Goal: Task Accomplishment & Management: Manage account settings

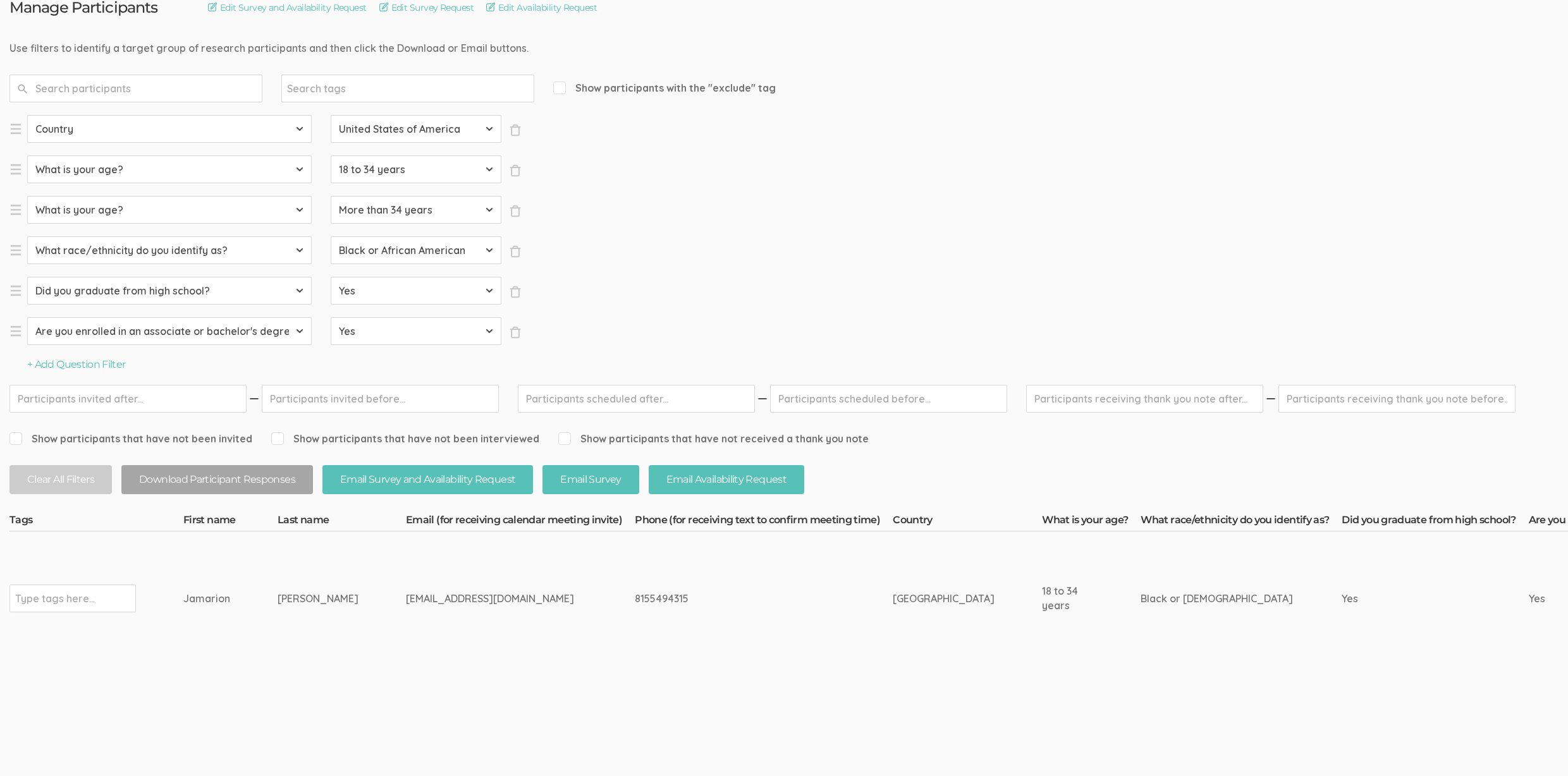
scroll to position [157, 0]
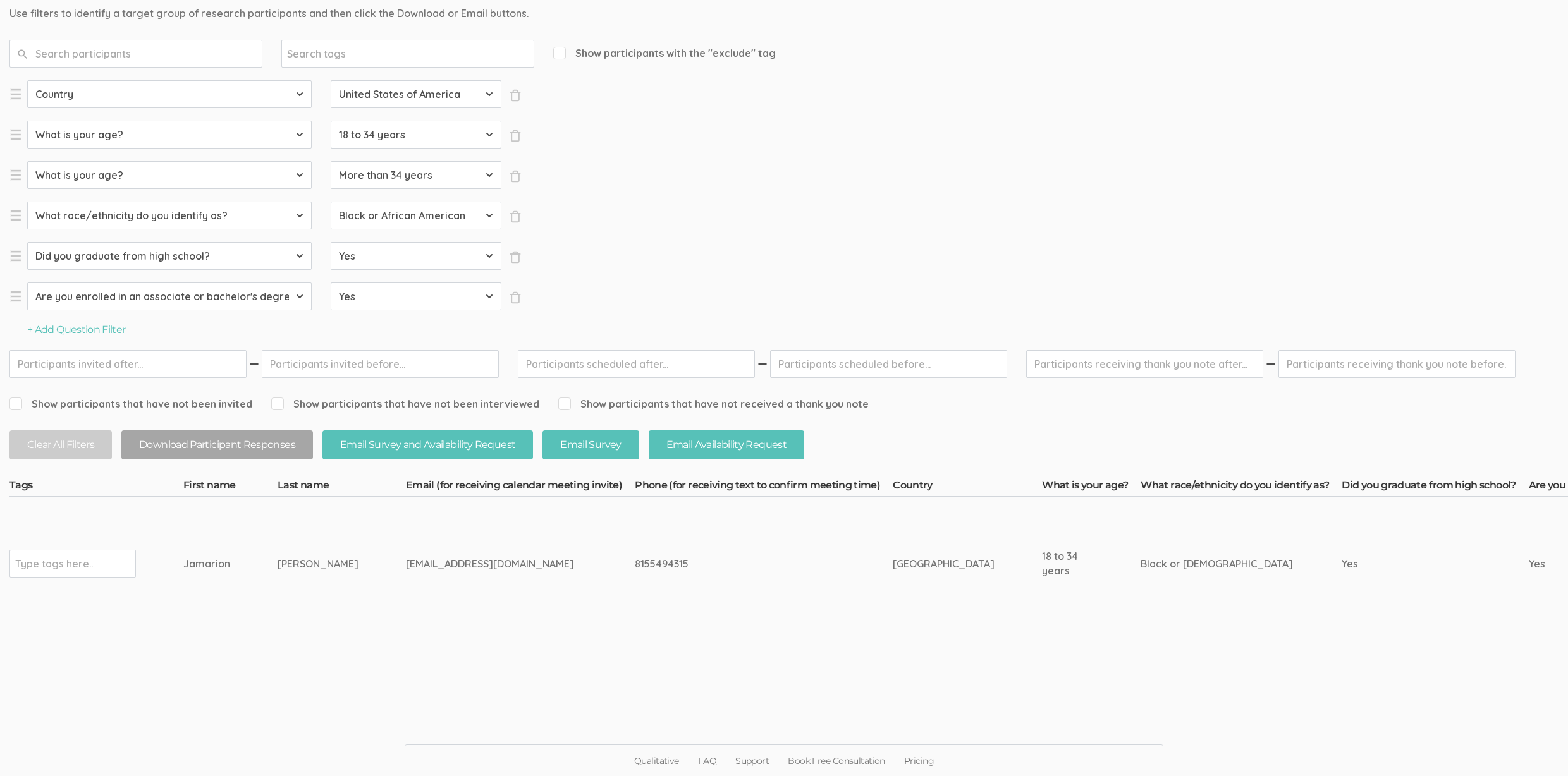
drag, startPoint x: 314, startPoint y: 566, endPoint x: 168, endPoint y: 563, distance: 146.0
copy tr "Type tags here... Jamarion Calvin"
click at [87, 563] on input "text" at bounding box center [54, 563] width 79 height 17
type input "verified"
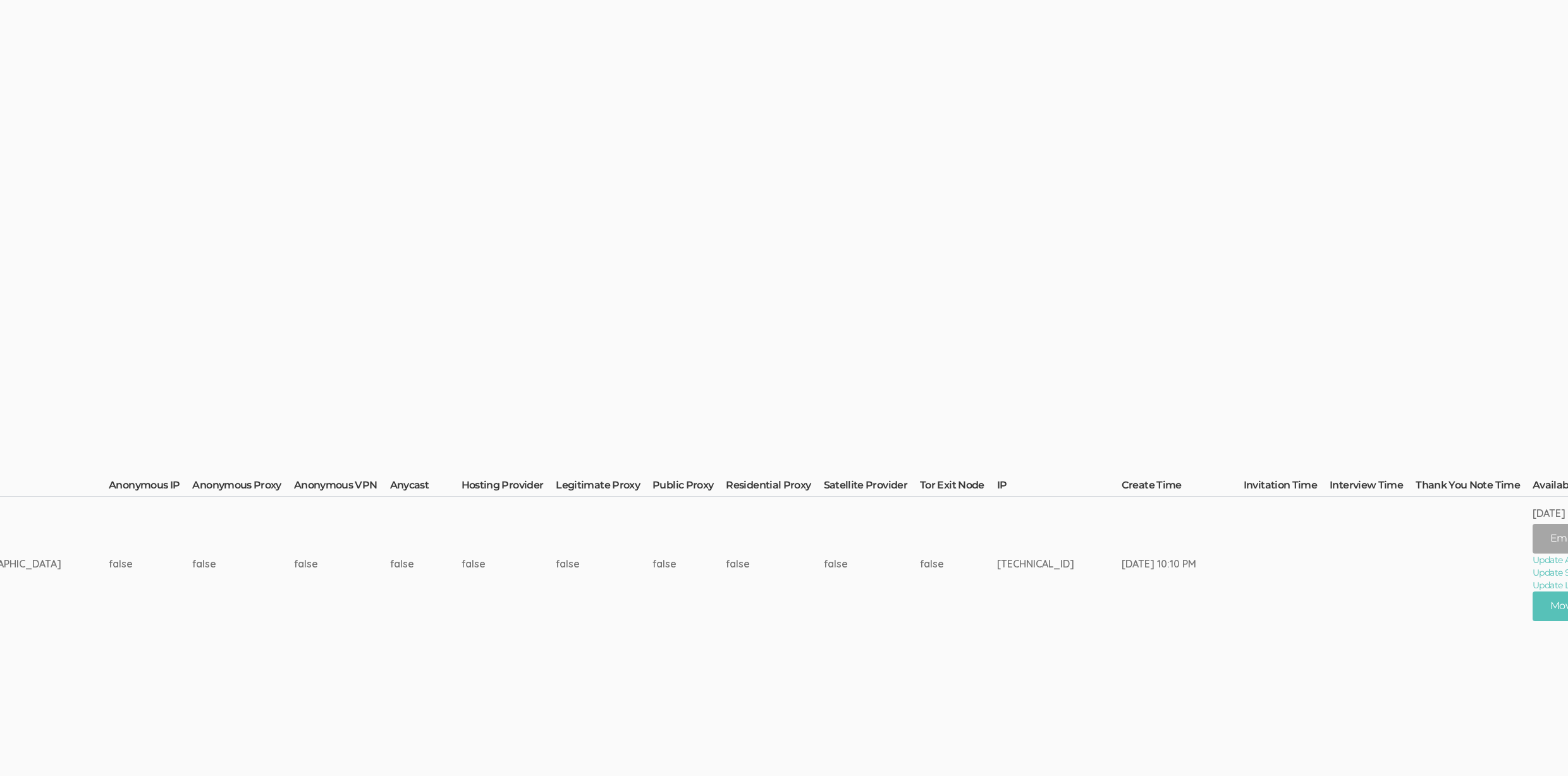
scroll to position [157, 3606]
click at [1525, 615] on button "Move Participant" at bounding box center [1585, 606] width 120 height 30
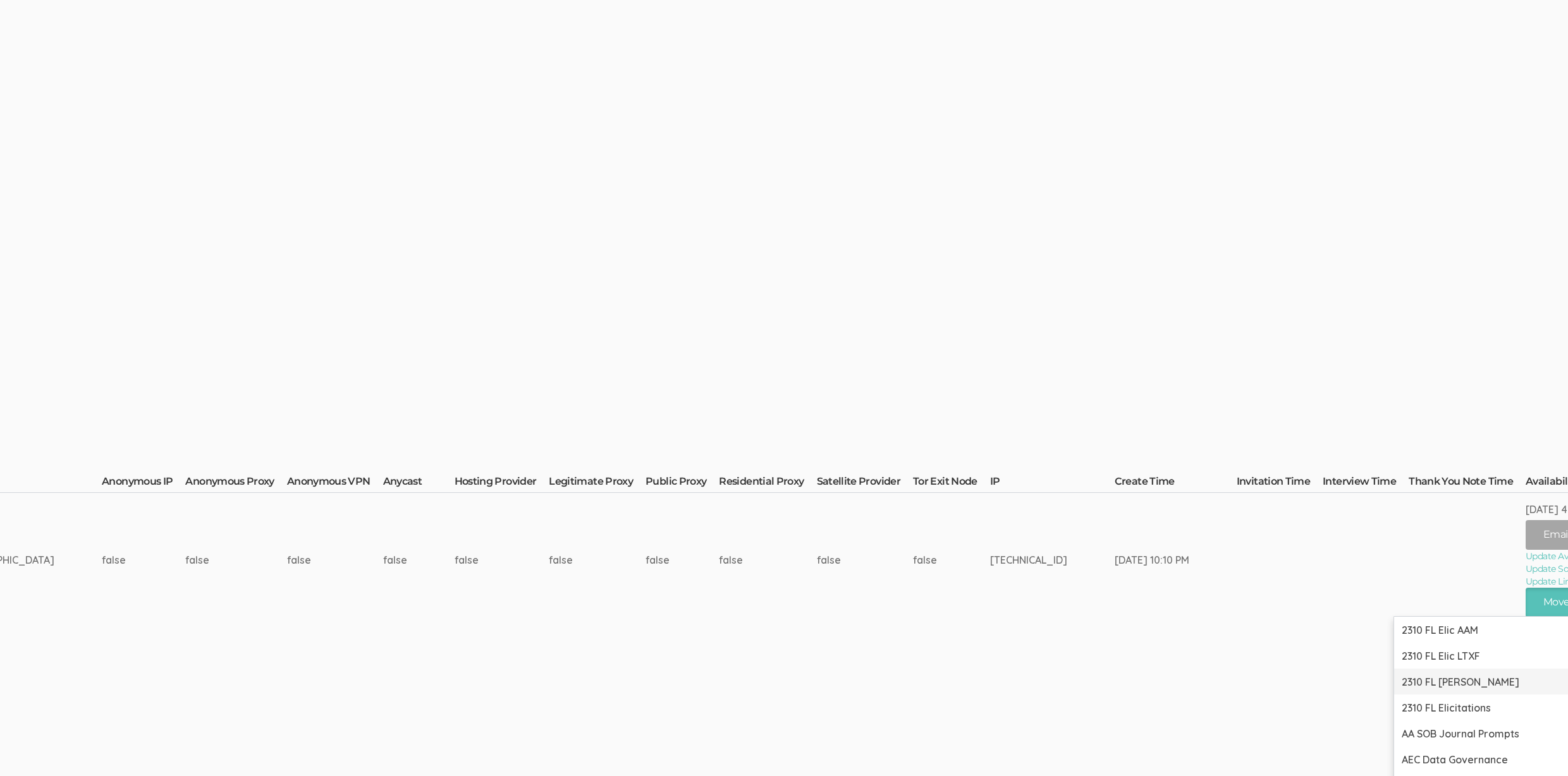
scroll to position [620, 3606]
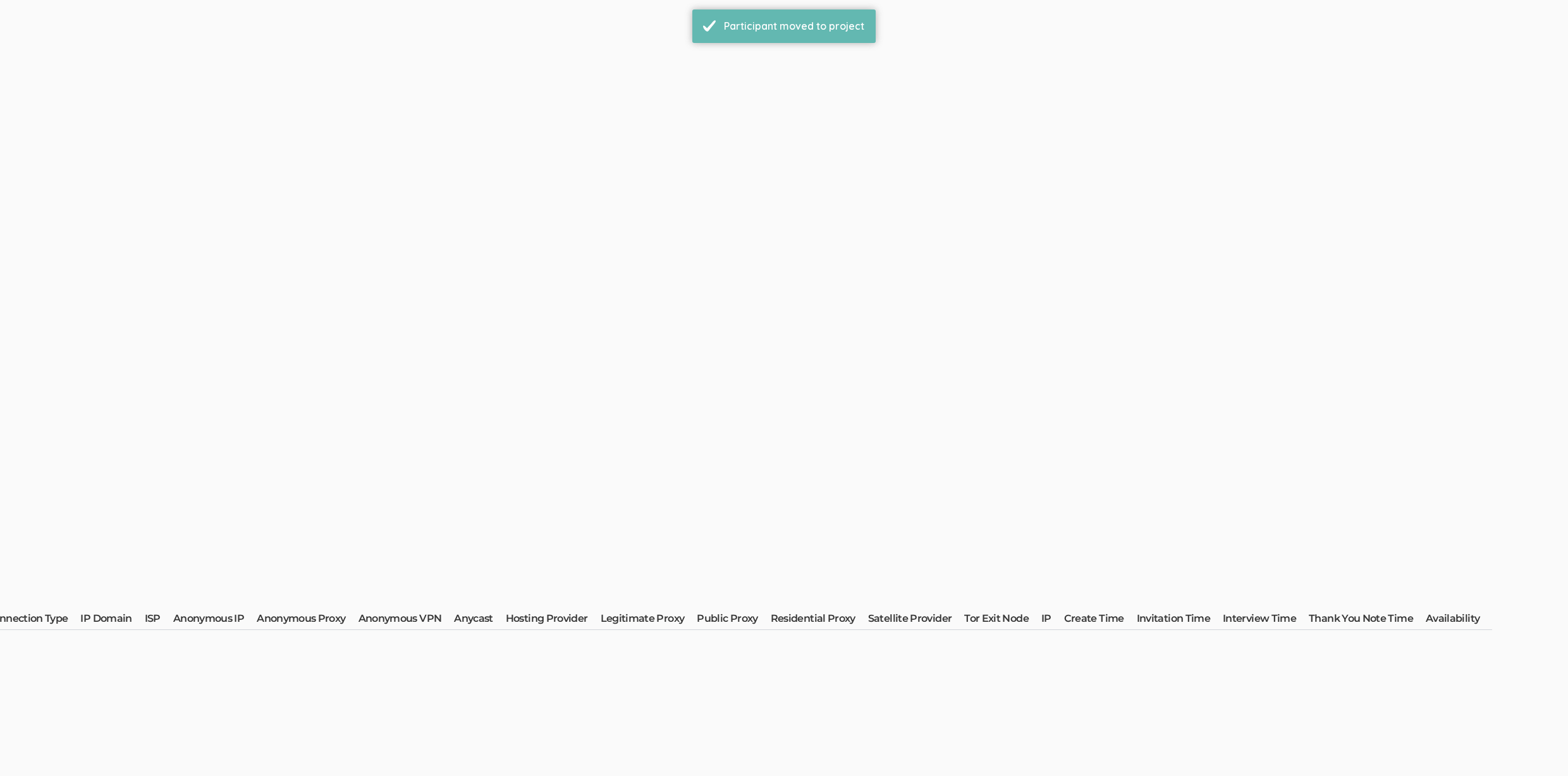
scroll to position [0, 0]
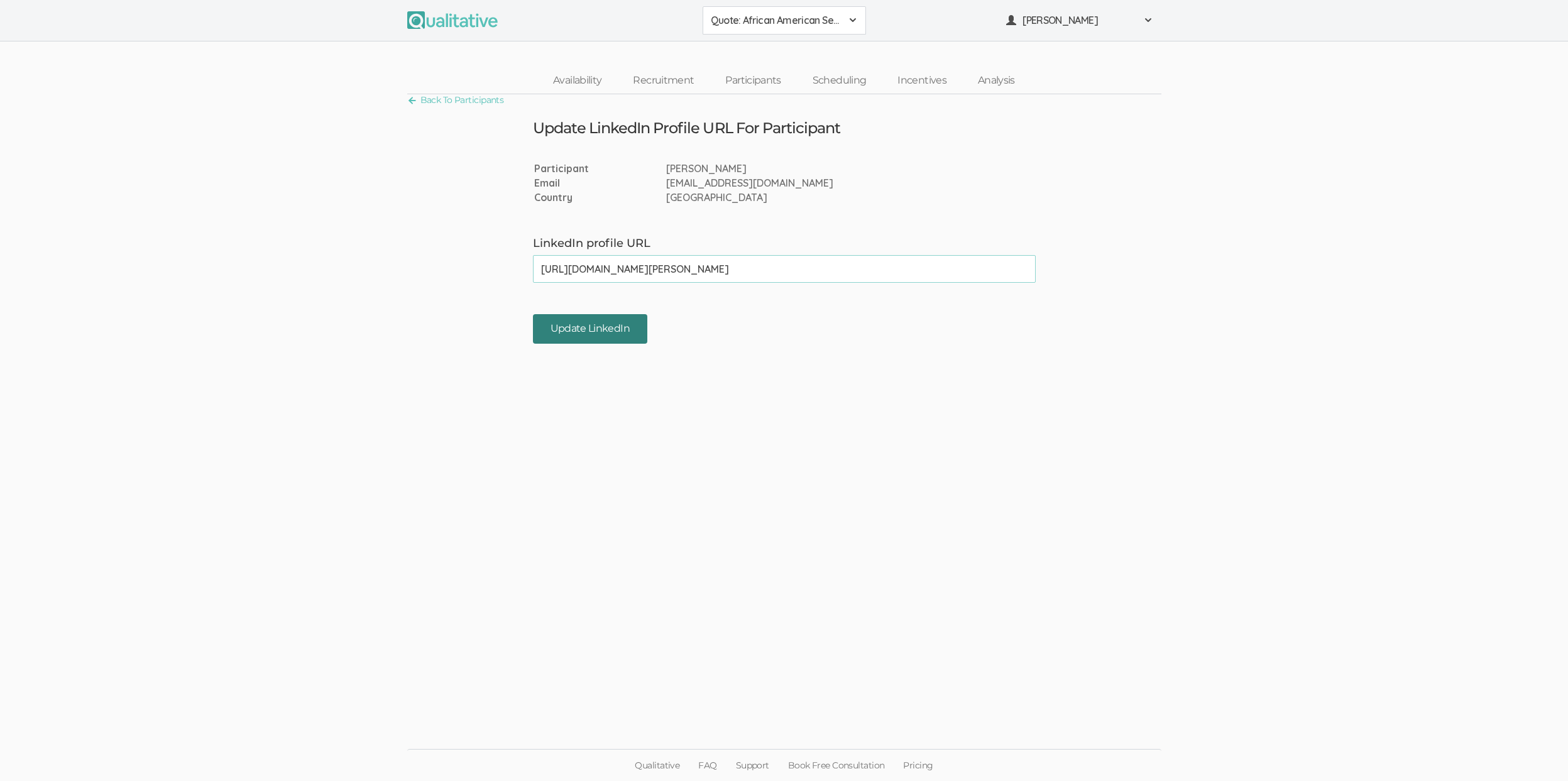
type input "[URL][DOMAIN_NAME][PERSON_NAME]"
click at [597, 328] on input "Update LinkedIn" at bounding box center [591, 330] width 115 height 30
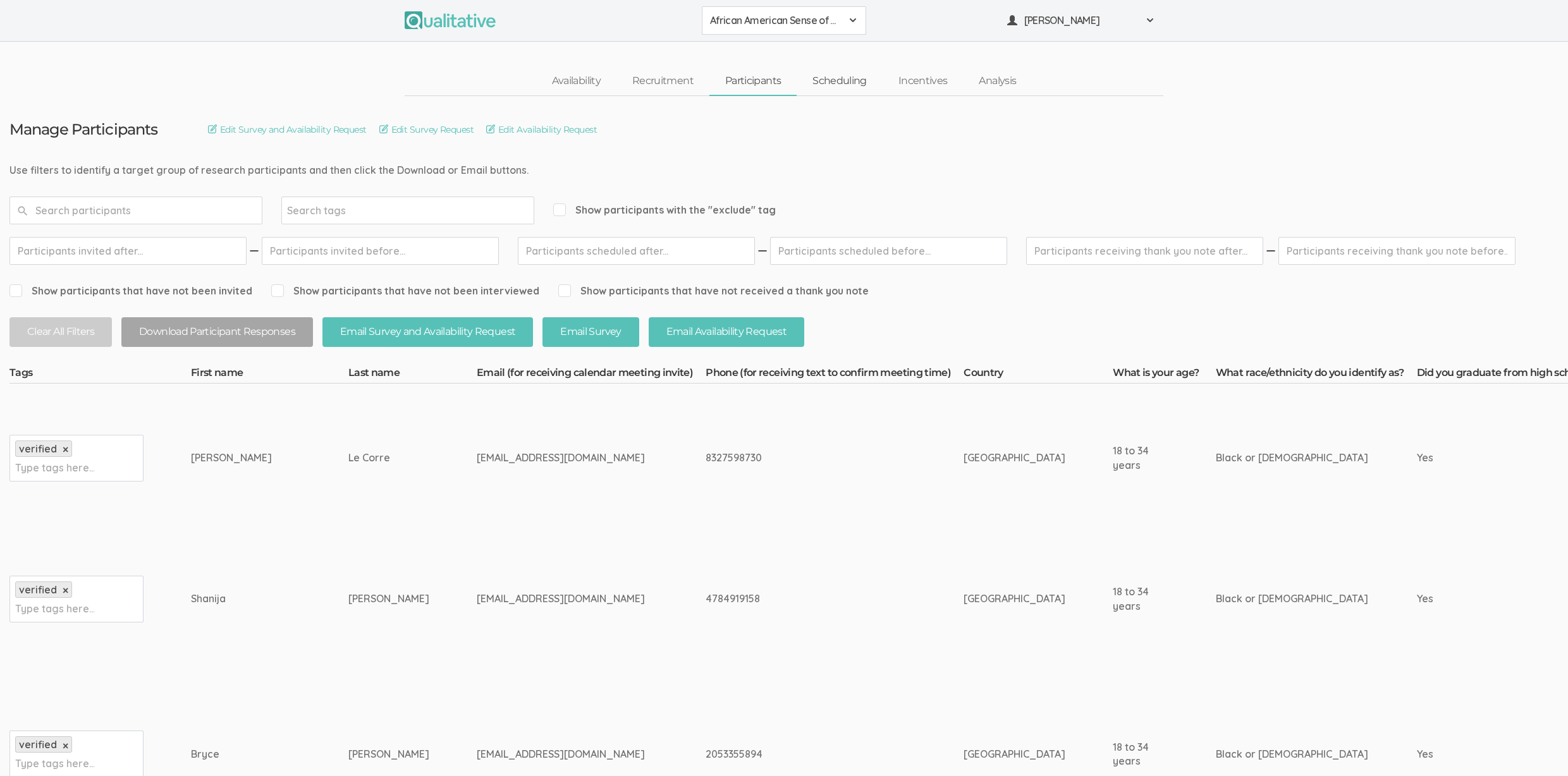
click at [847, 76] on link "Scheduling" at bounding box center [839, 81] width 86 height 27
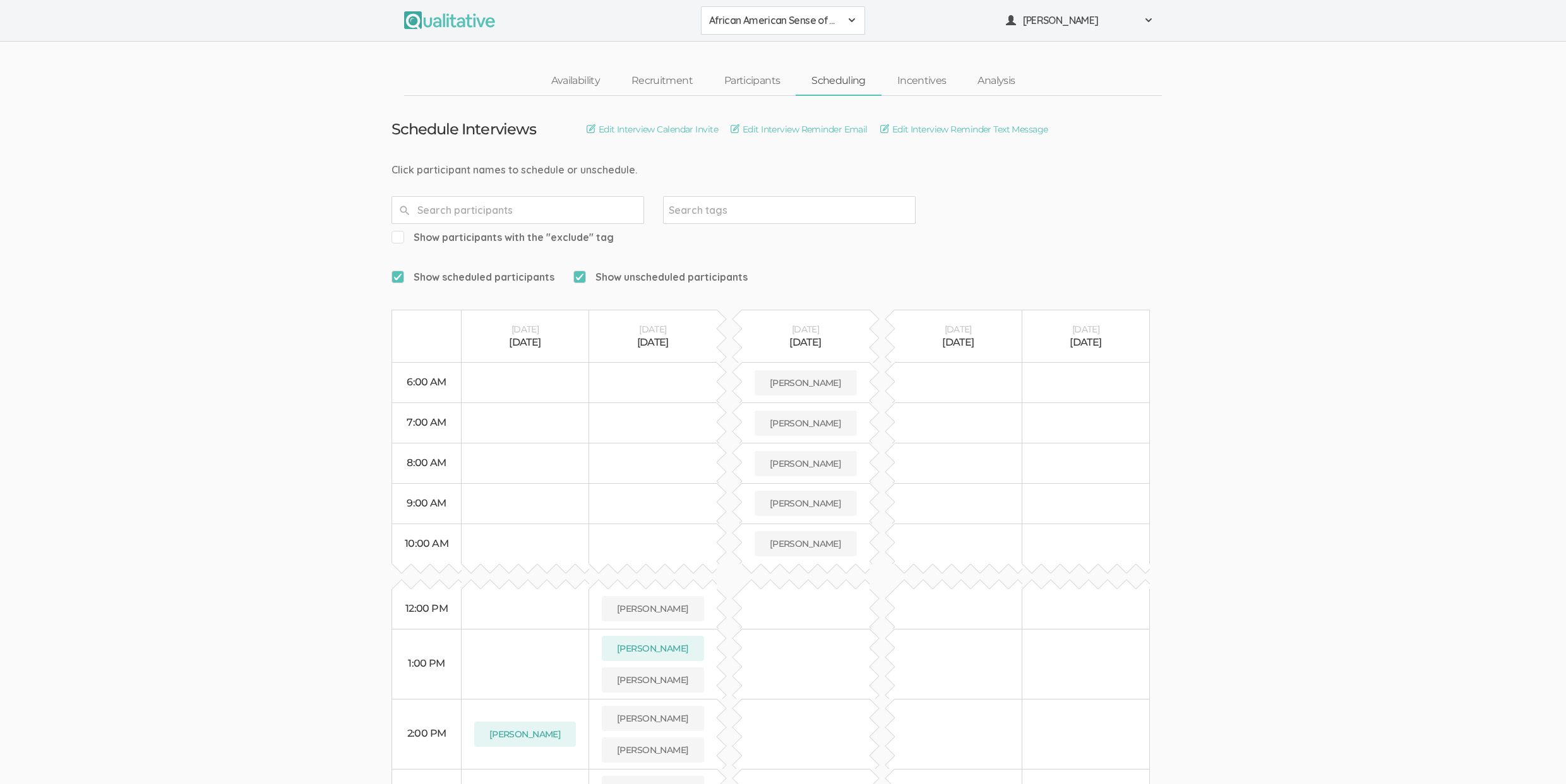
click at [236, 334] on ui-view "Schedule Interviews Edit Interview Calendar Invite Edit Interview Reminder Emai…" at bounding box center [783, 557] width 1566 height 925
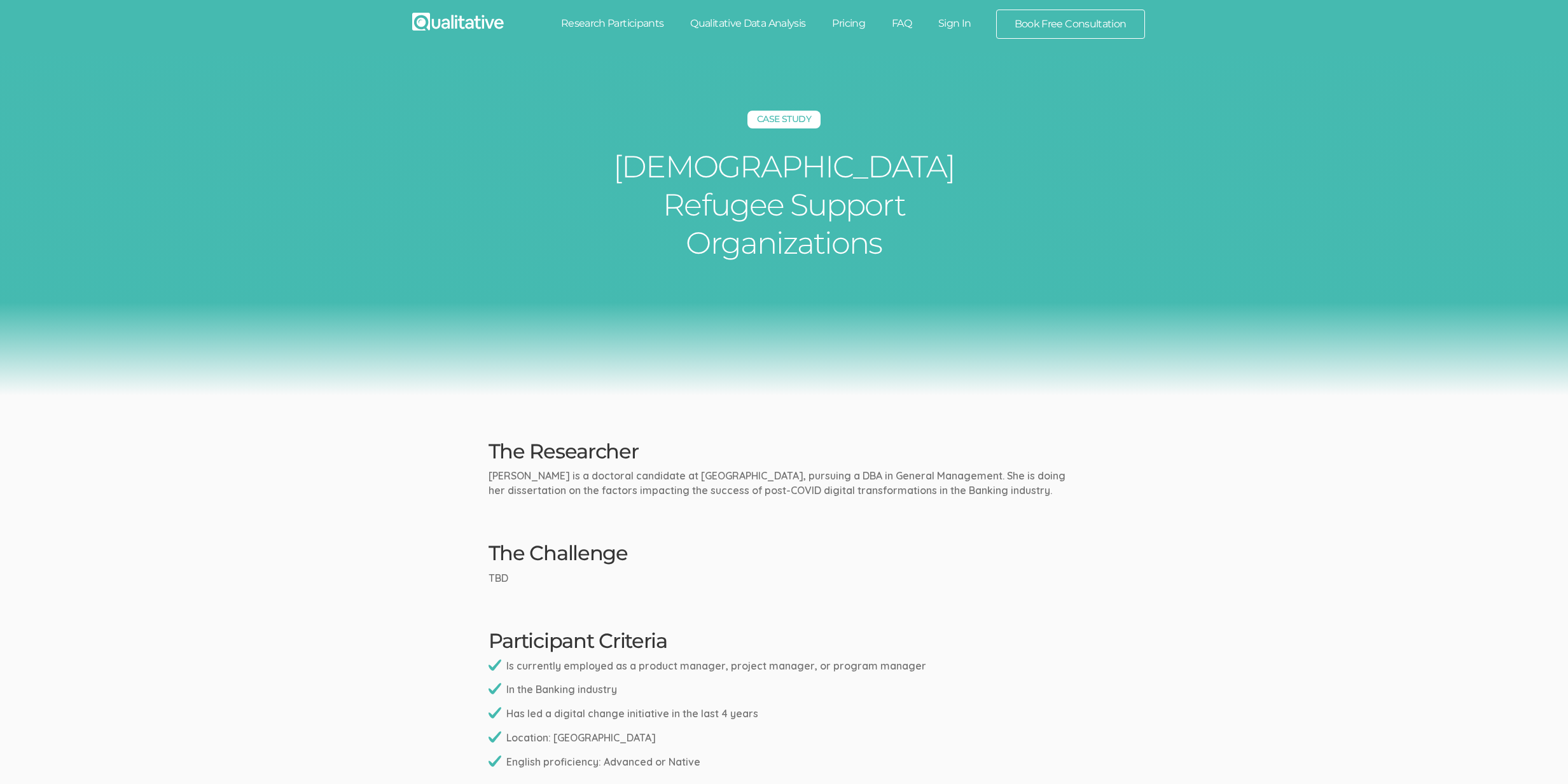
scroll to position [60, 0]
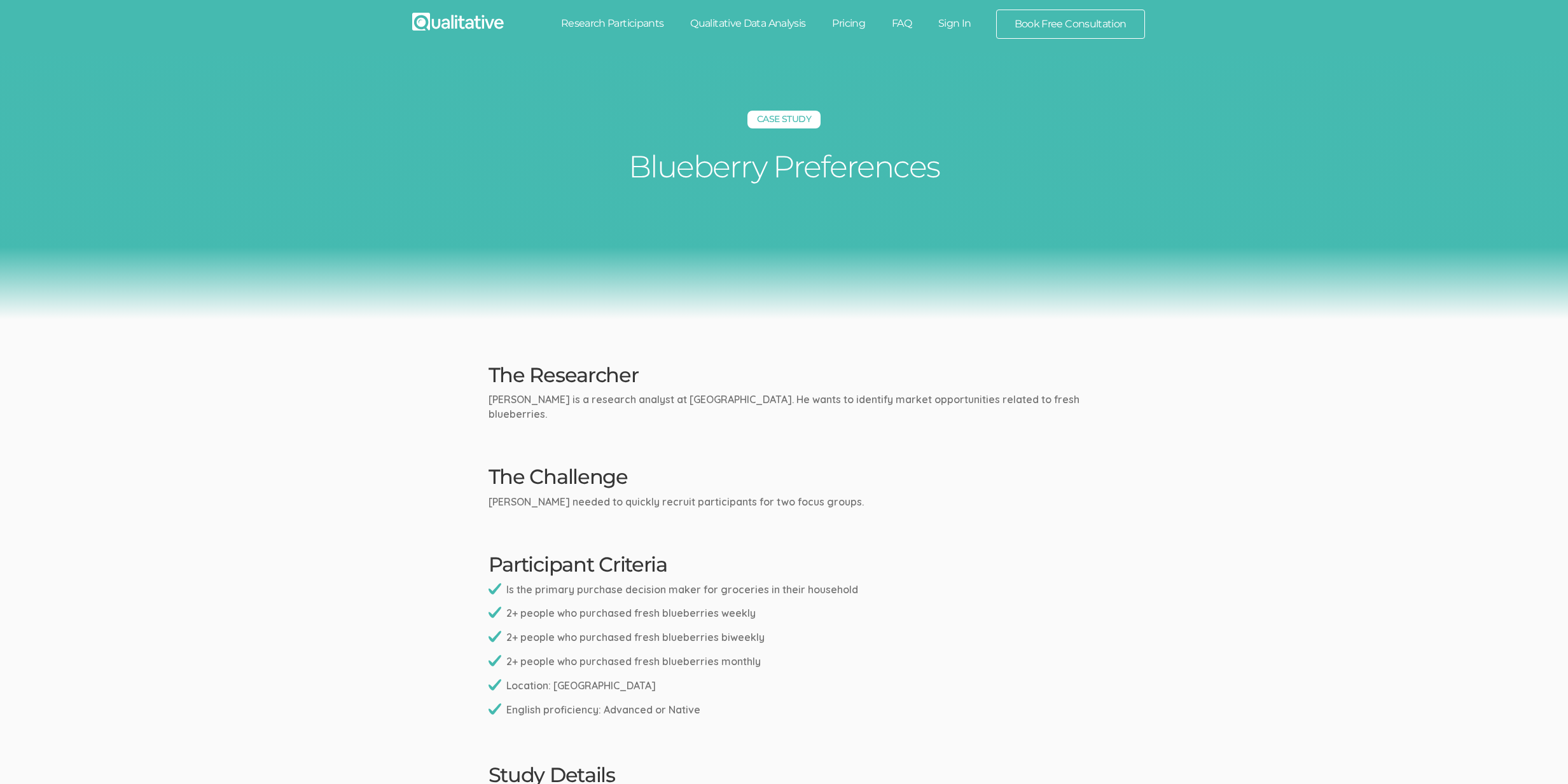
click at [684, 298] on div "Case Study Blueberry Preferences" at bounding box center [784, 186] width 1568 height 266
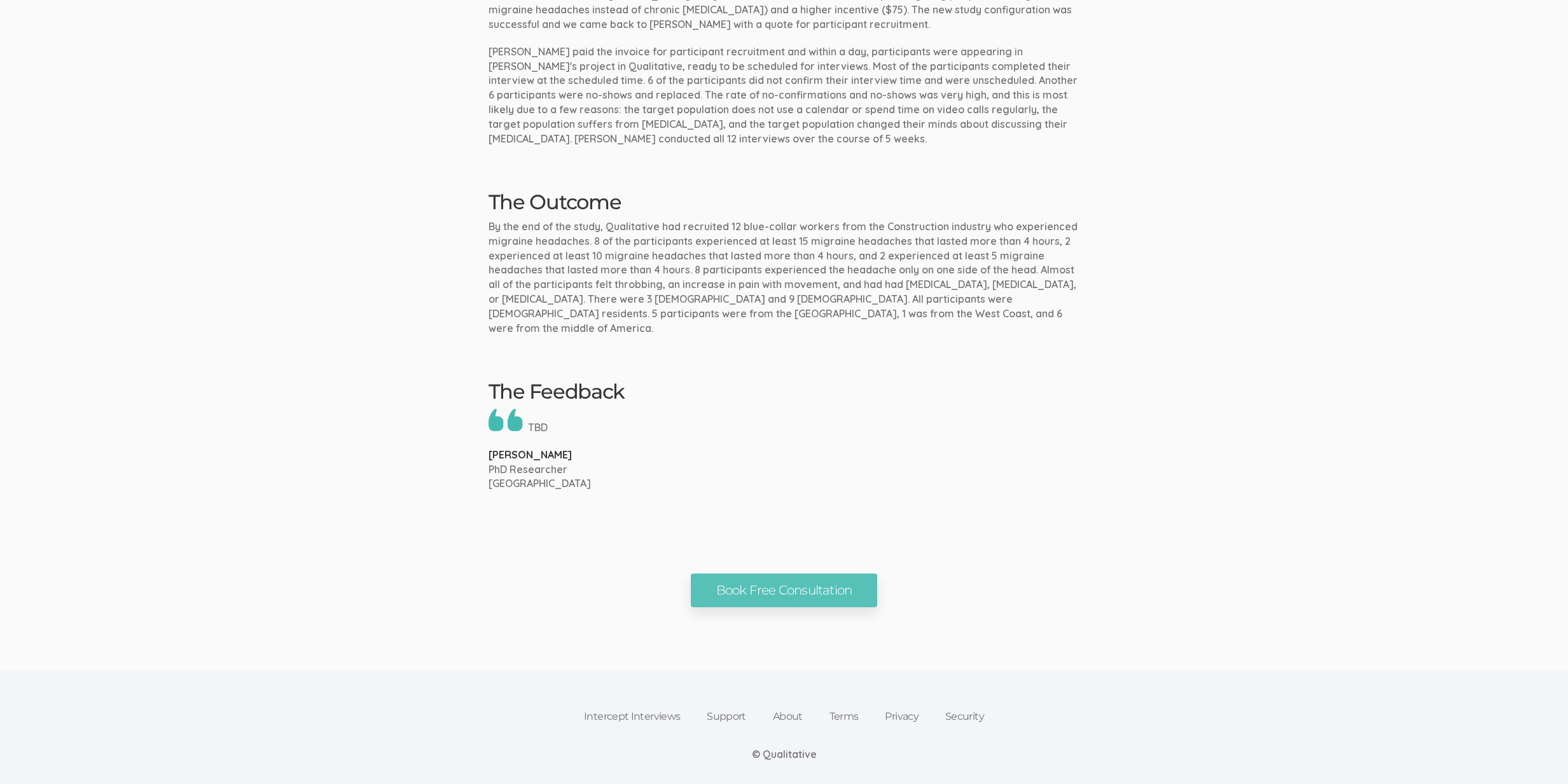
click at [659, 380] on div "The Feedback TBD Brian Bailey PhD Researcher Liberty University" at bounding box center [784, 435] width 611 height 111
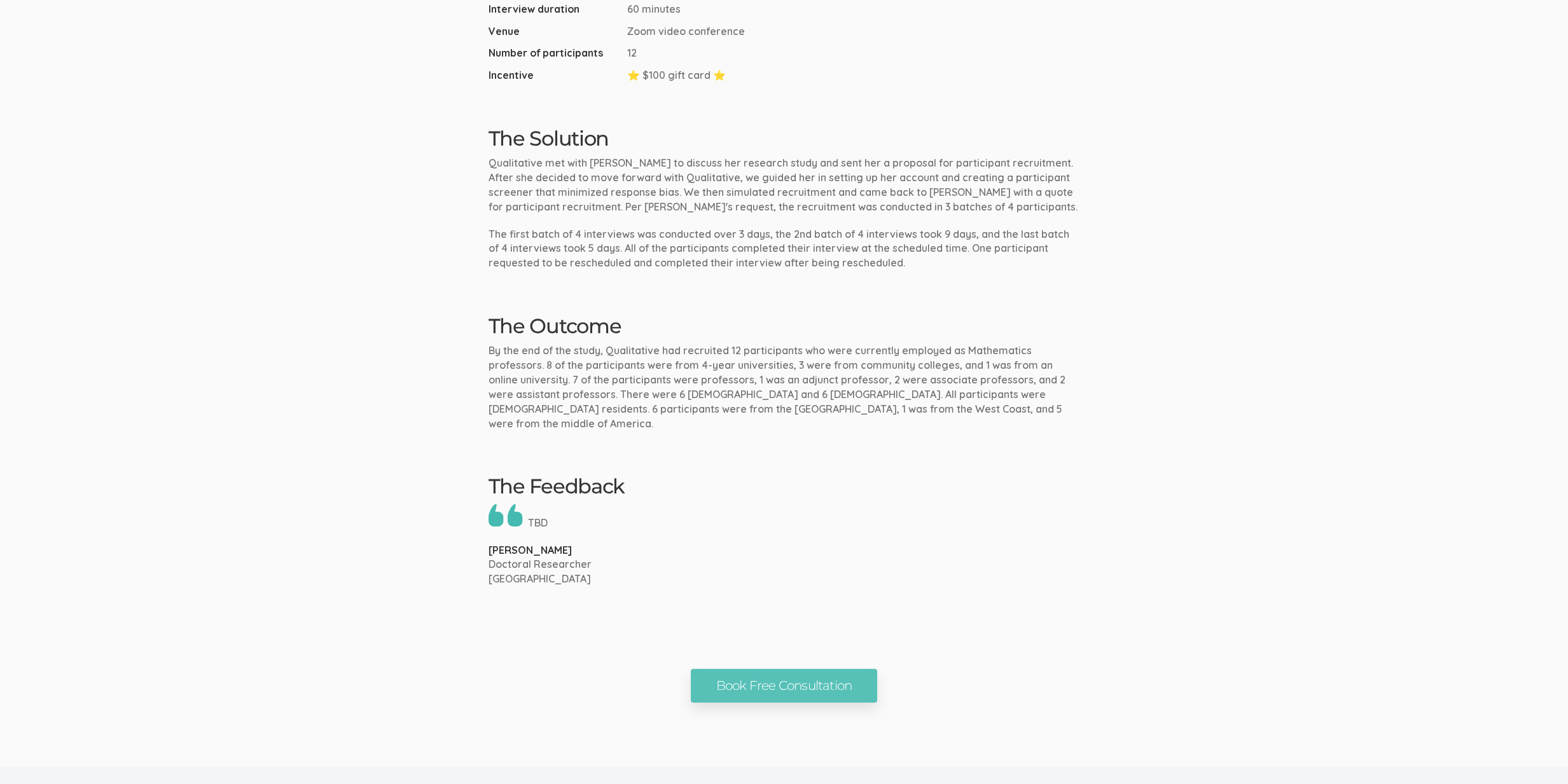
scroll to position [950, 0]
